Goal: Go to known website: Go to known website

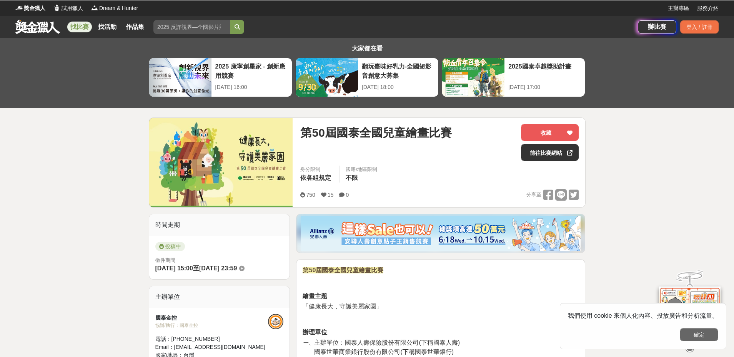
click at [704, 333] on button "確定" at bounding box center [699, 334] width 38 height 13
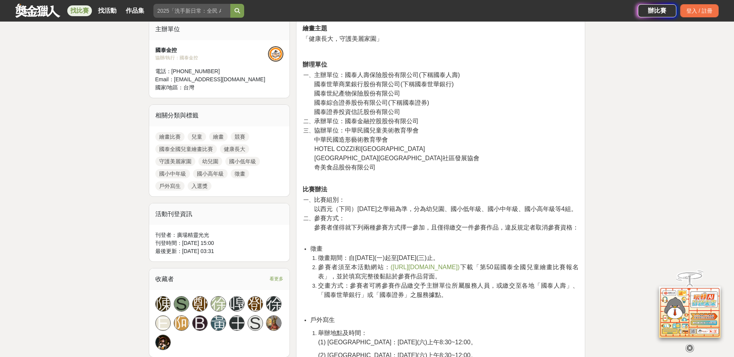
scroll to position [308, 0]
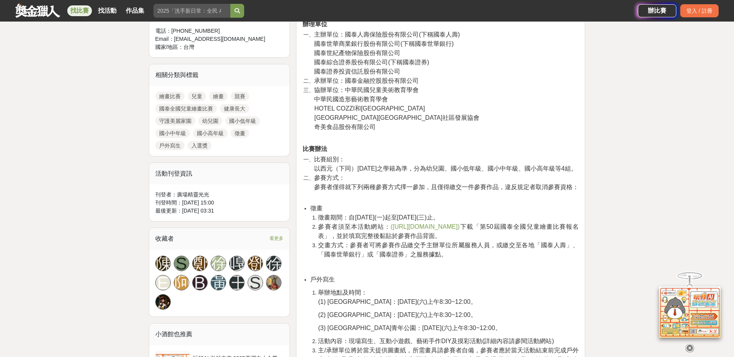
click at [460, 230] on span "([URL][DOMAIN_NAME])" at bounding box center [425, 226] width 69 height 7
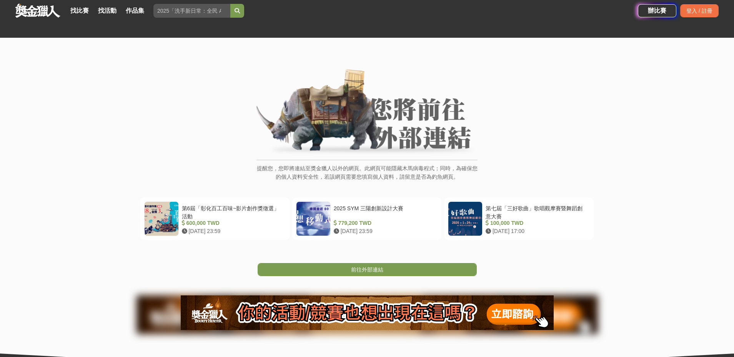
scroll to position [123, 0]
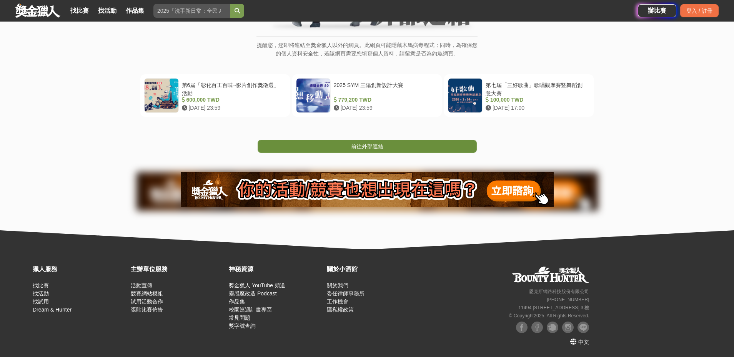
click at [363, 146] on span "前往外部連結" at bounding box center [367, 146] width 32 height 6
